Goal: Information Seeking & Learning: Learn about a topic

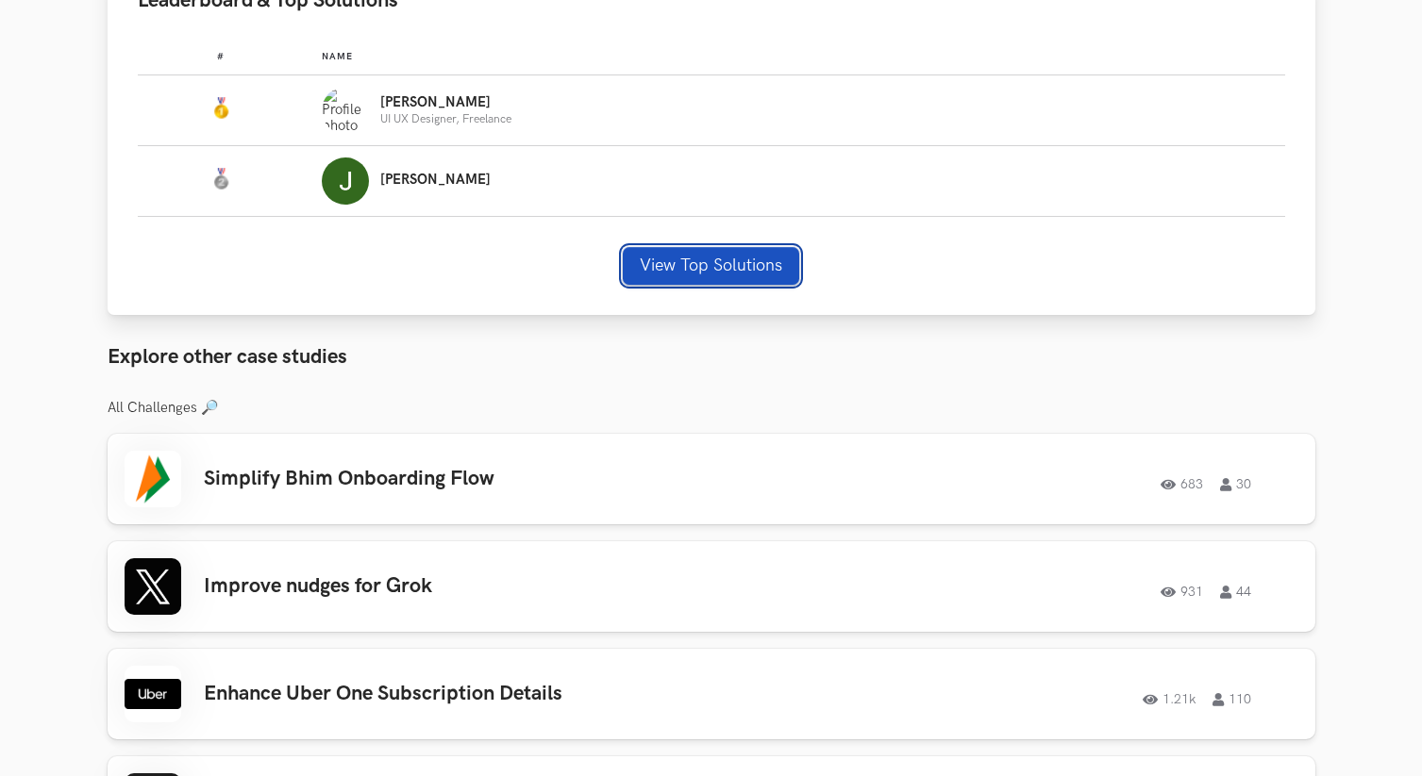
click at [671, 273] on button "View Top Solutions" at bounding box center [711, 266] width 176 height 38
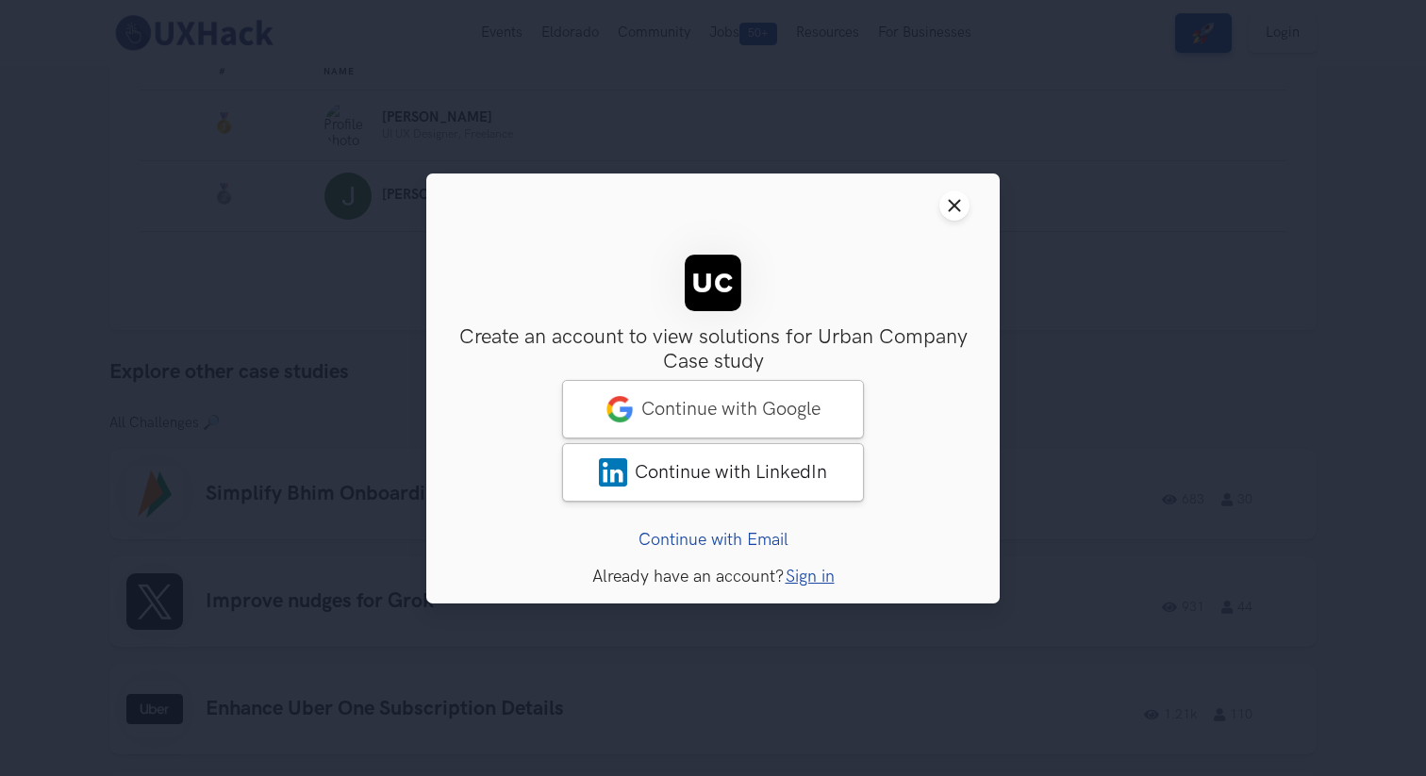
scroll to position [653, 0]
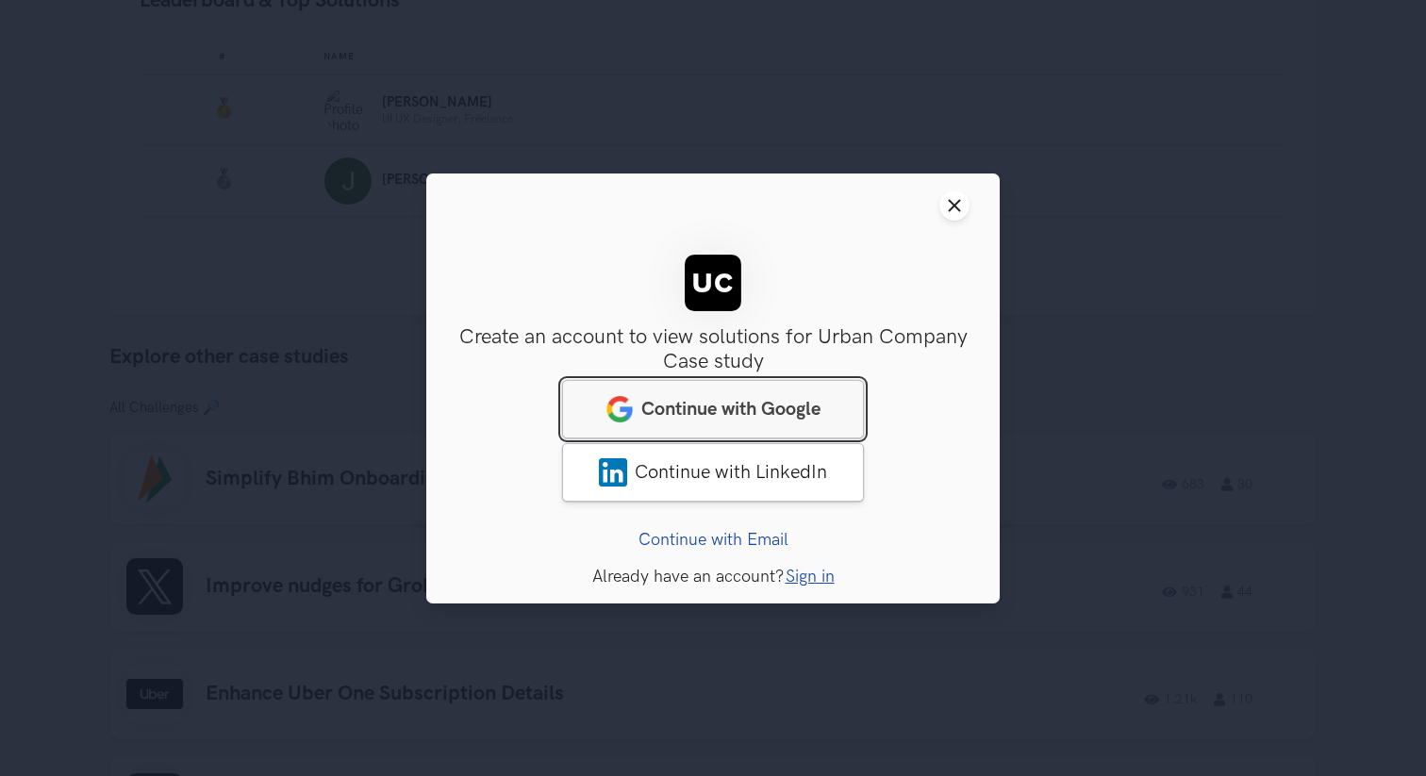
click at [679, 437] on link "Continue with Google" at bounding box center [713, 408] width 302 height 58
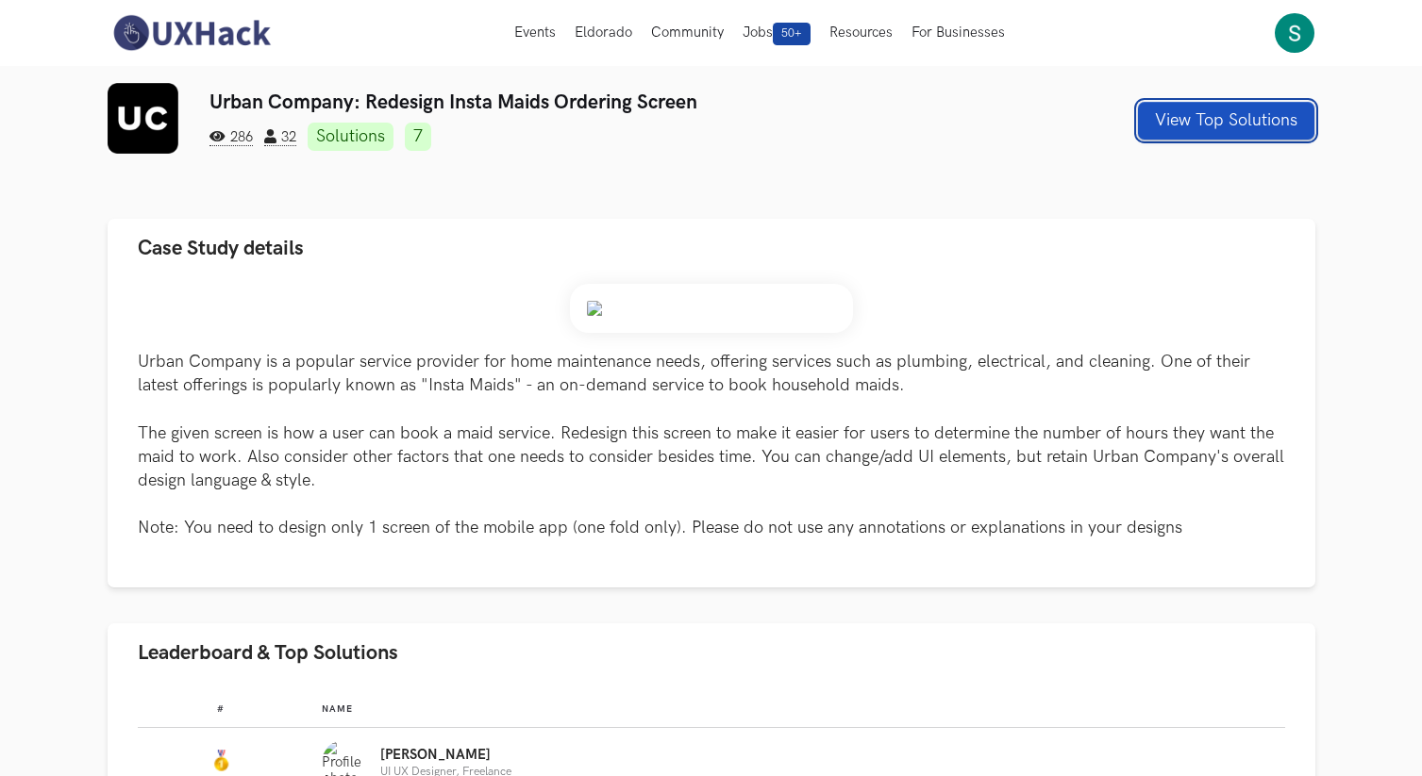
click at [1200, 123] on button "View Top Solutions" at bounding box center [1226, 121] width 176 height 38
